Goal: Obtain resource: Download file/media

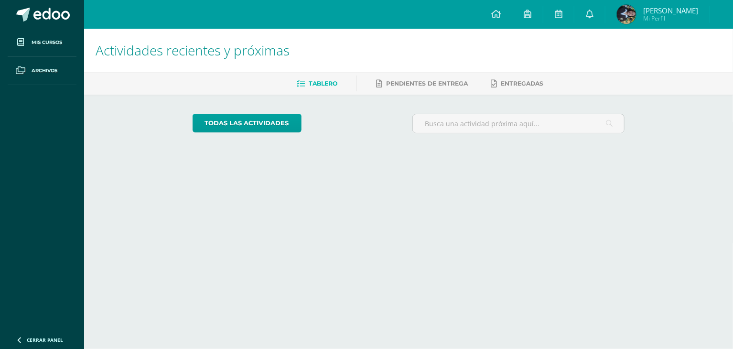
drag, startPoint x: 374, startPoint y: 167, endPoint x: 293, endPoint y: 111, distance: 98.6
click at [293, 111] on html "Mis cursos Archivos Cerrar panel Computación Robótica Segundo Básicos "[PERSON_…" at bounding box center [366, 80] width 733 height 160
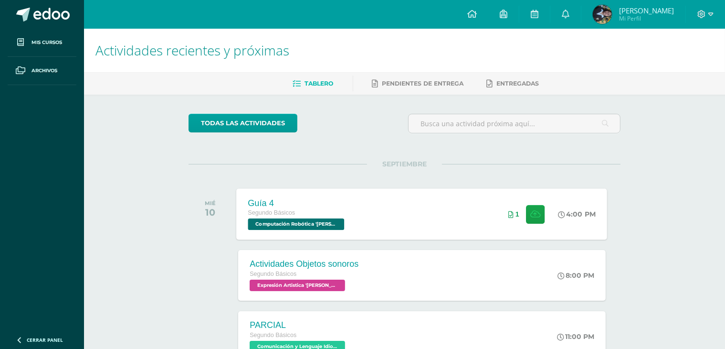
click at [451, 220] on div "Guía 4 Segundo Básicos Computación Robótica '[PERSON_NAME]' 4:00 PM 1 Guía 4 Co…" at bounding box center [422, 213] width 371 height 51
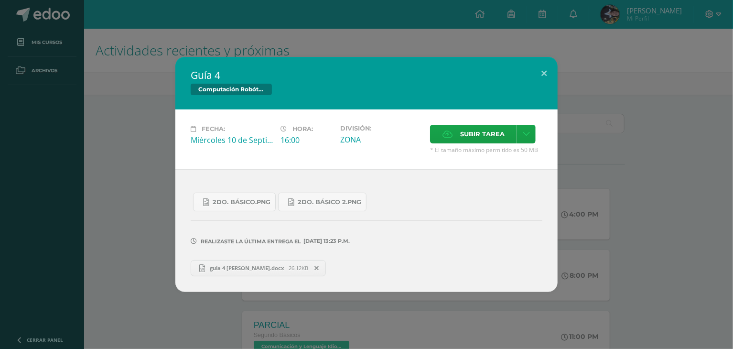
click at [251, 270] on span "guia 4 [PERSON_NAME].docx" at bounding box center [247, 267] width 84 height 7
click at [244, 198] on span "2do. Básico.png" at bounding box center [242, 202] width 58 height 8
click at [310, 200] on span "2do. Básico 2.png" at bounding box center [330, 202] width 64 height 8
click at [213, 201] on span "2do. Básico.png" at bounding box center [242, 202] width 58 height 8
click at [470, 131] on span "Subir tarea" at bounding box center [482, 134] width 44 height 18
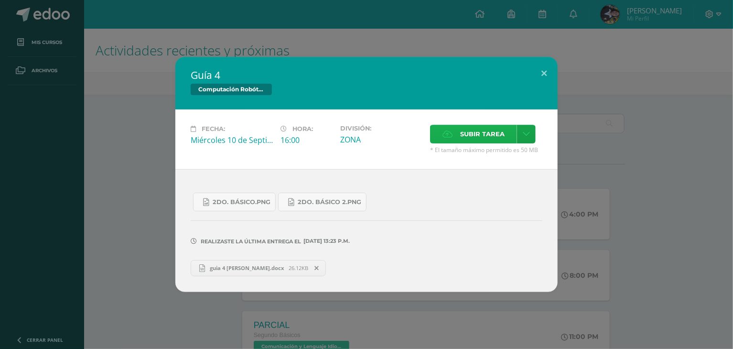
click at [0, 0] on input "Subir tarea" at bounding box center [0, 0] width 0 height 0
click at [315, 267] on icon at bounding box center [317, 268] width 4 height 7
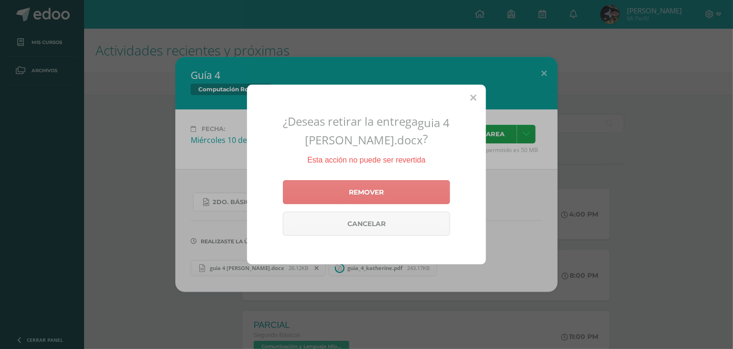
click at [327, 197] on link "Remover" at bounding box center [366, 192] width 167 height 24
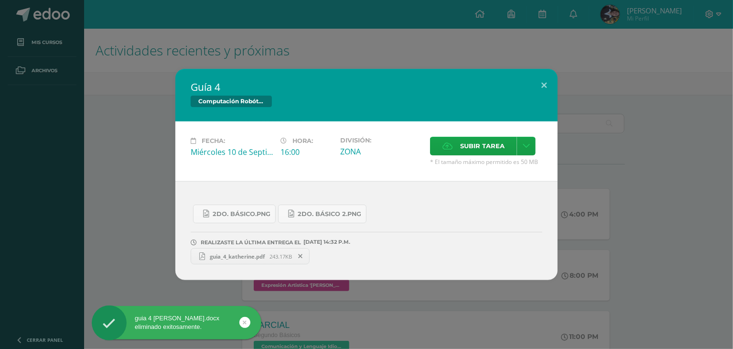
click at [250, 254] on span "guia_4_katherine.pdf" at bounding box center [237, 256] width 64 height 7
